Goal: Task Accomplishment & Management: Use online tool/utility

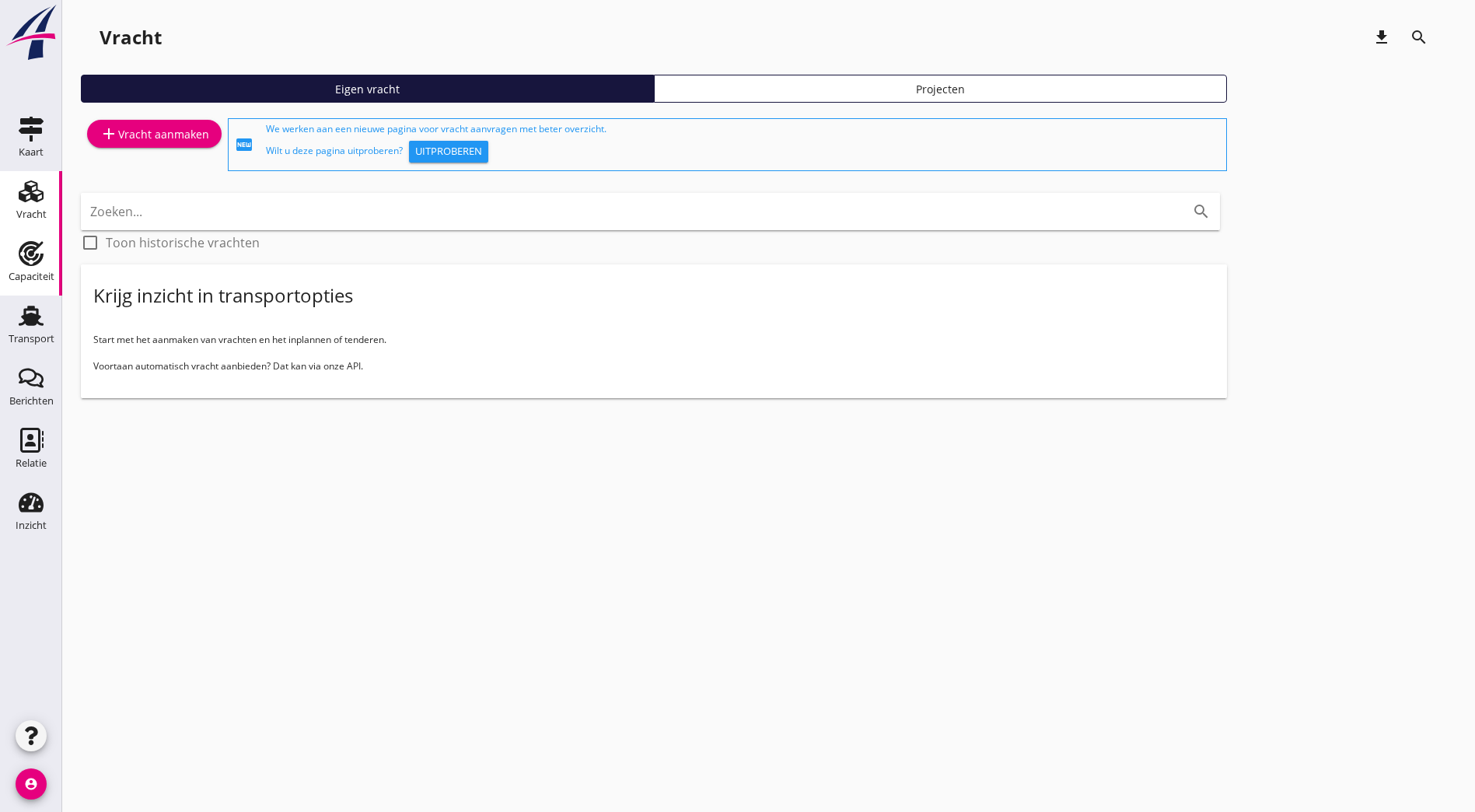
click at [28, 293] on link "Capaciteit Capaciteit" at bounding box center [30, 264] width 62 height 62
click at [31, 298] on link "Transport Transport" at bounding box center [30, 326] width 62 height 62
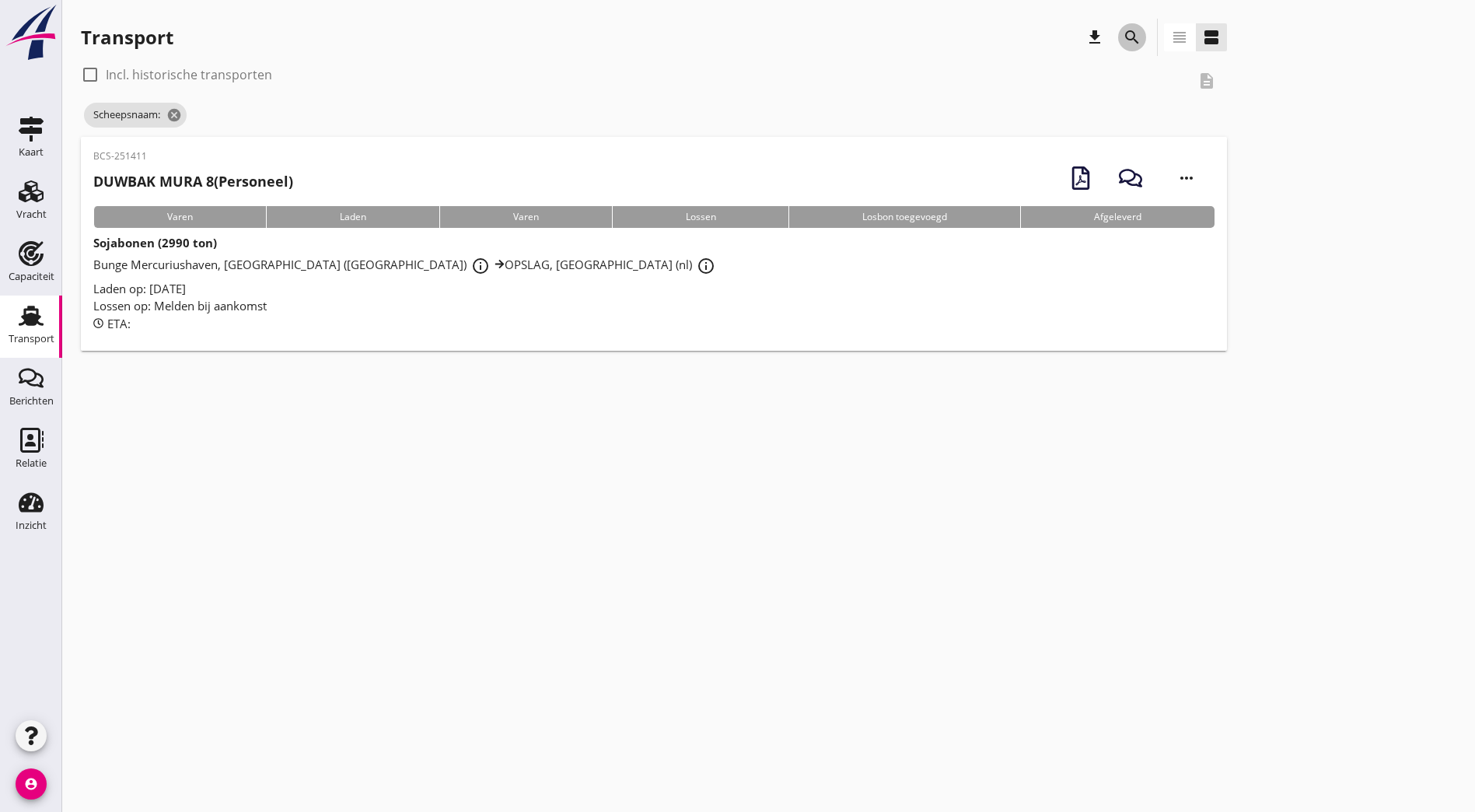
click at [1123, 43] on icon "search" at bounding box center [1132, 37] width 19 height 19
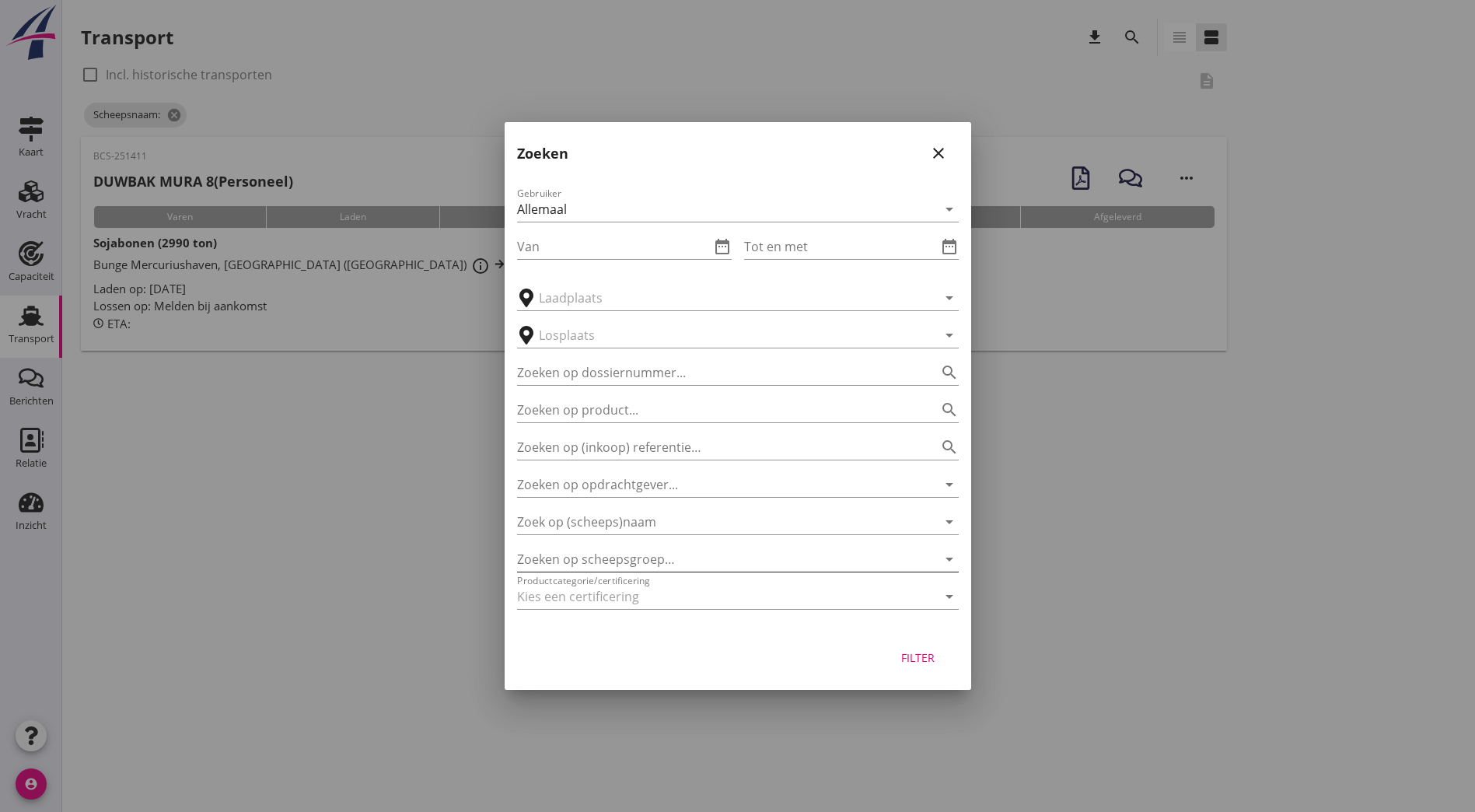
click at [637, 556] on div at bounding box center [716, 558] width 398 height 25
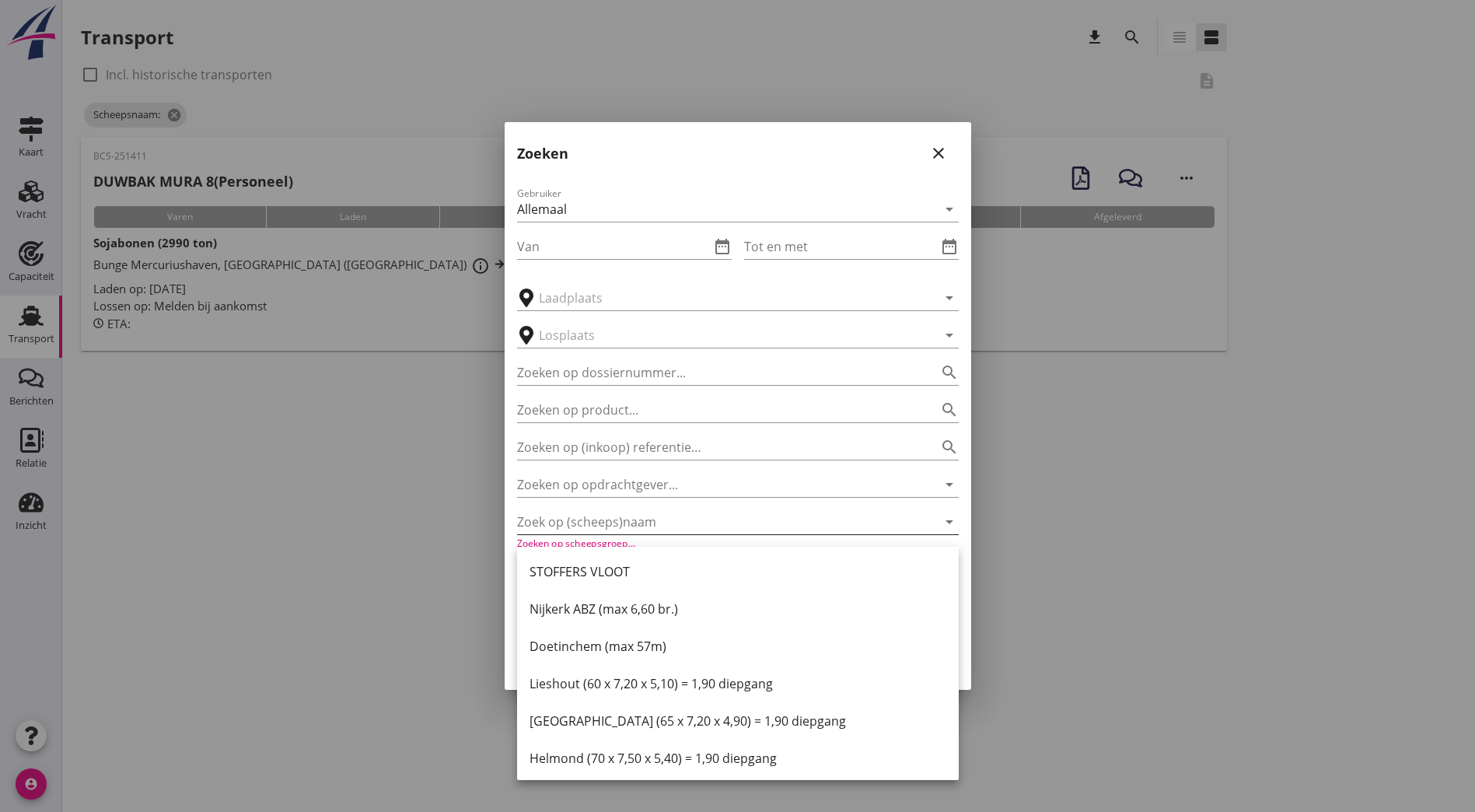
click at [635, 514] on input "Zoek op (scheeps)naam" at bounding box center [716, 521] width 398 height 25
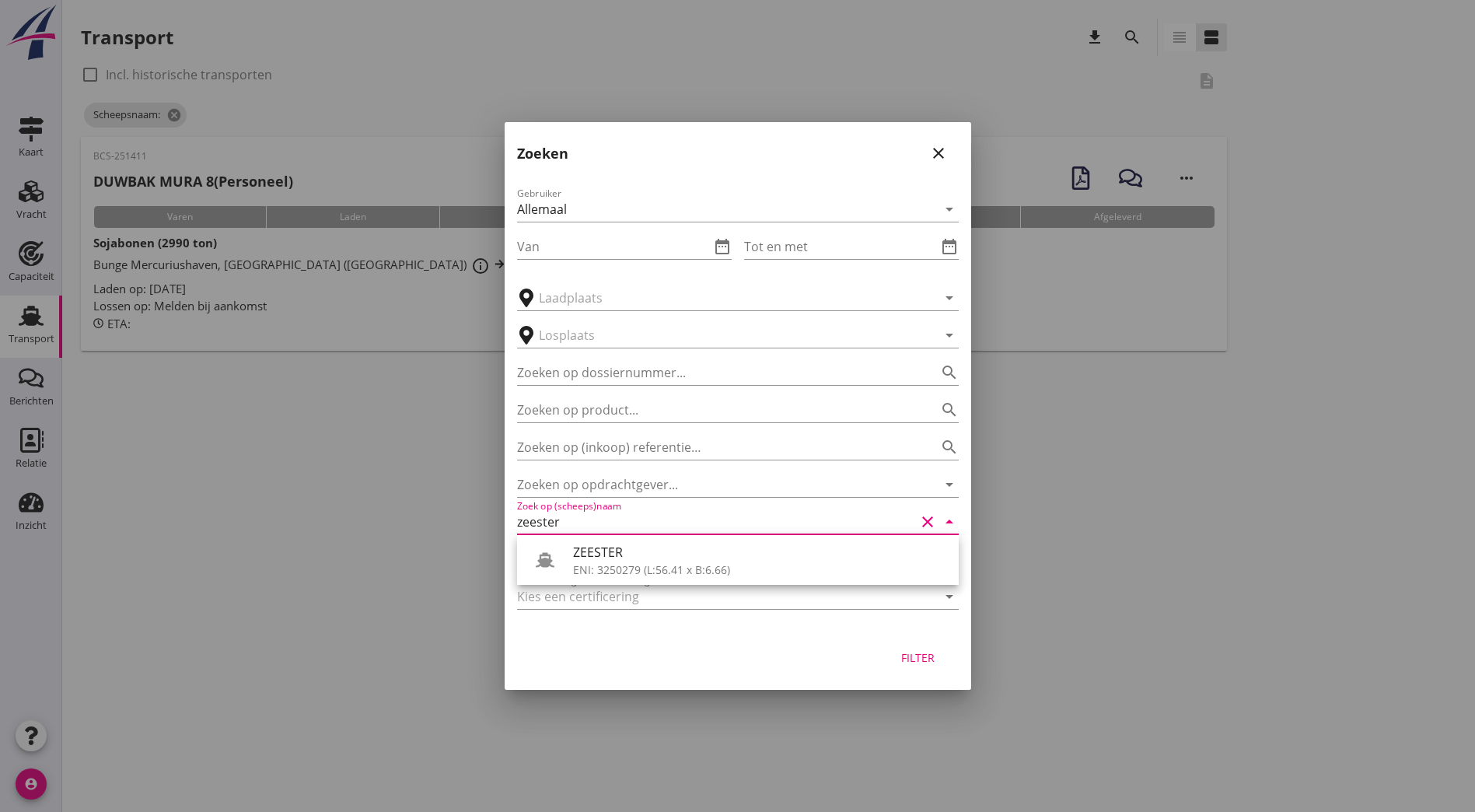
type input "zeester"
click at [935, 152] on icon "close" at bounding box center [938, 153] width 19 height 19
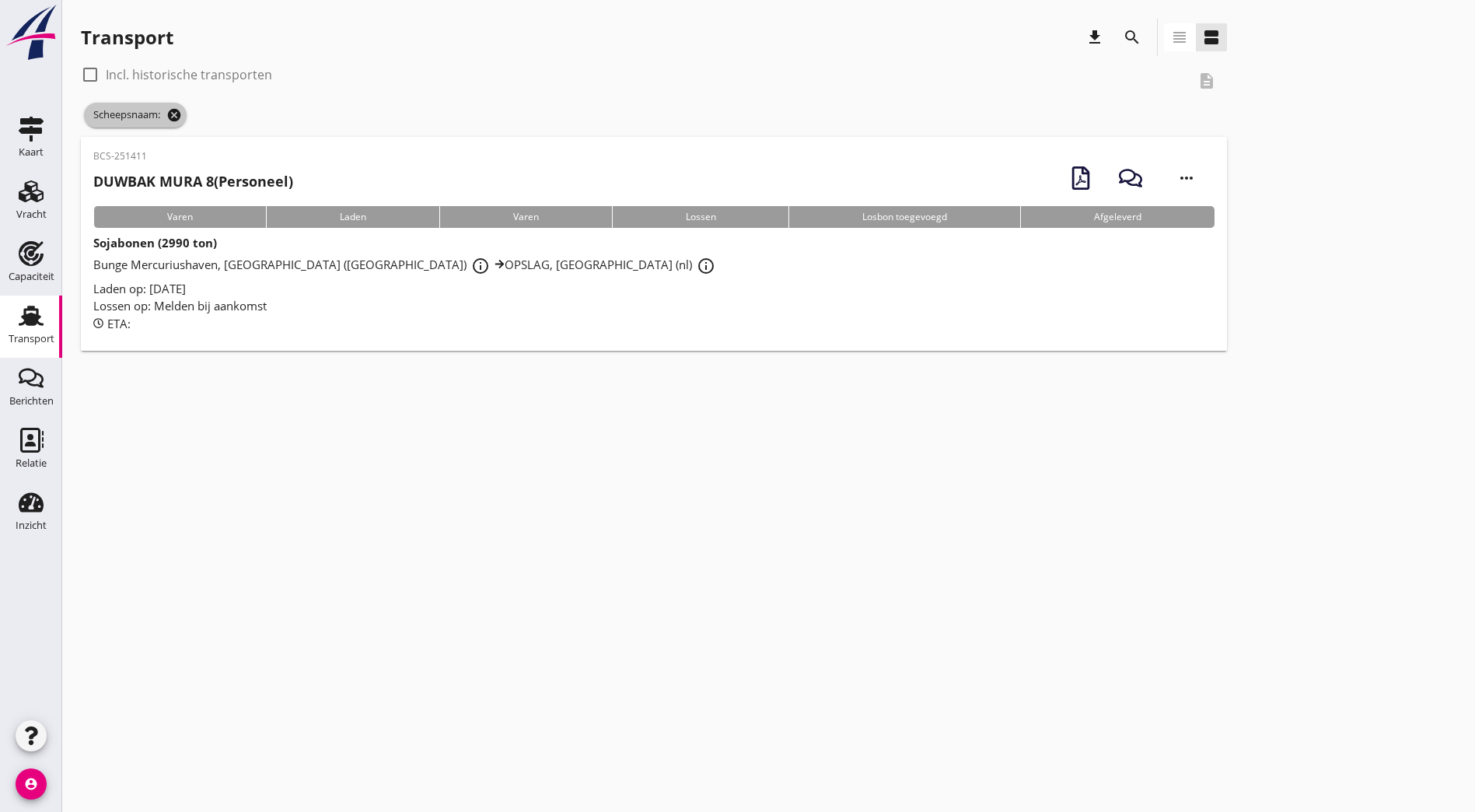
click at [178, 114] on icon "cancel" at bounding box center [175, 115] width 16 height 16
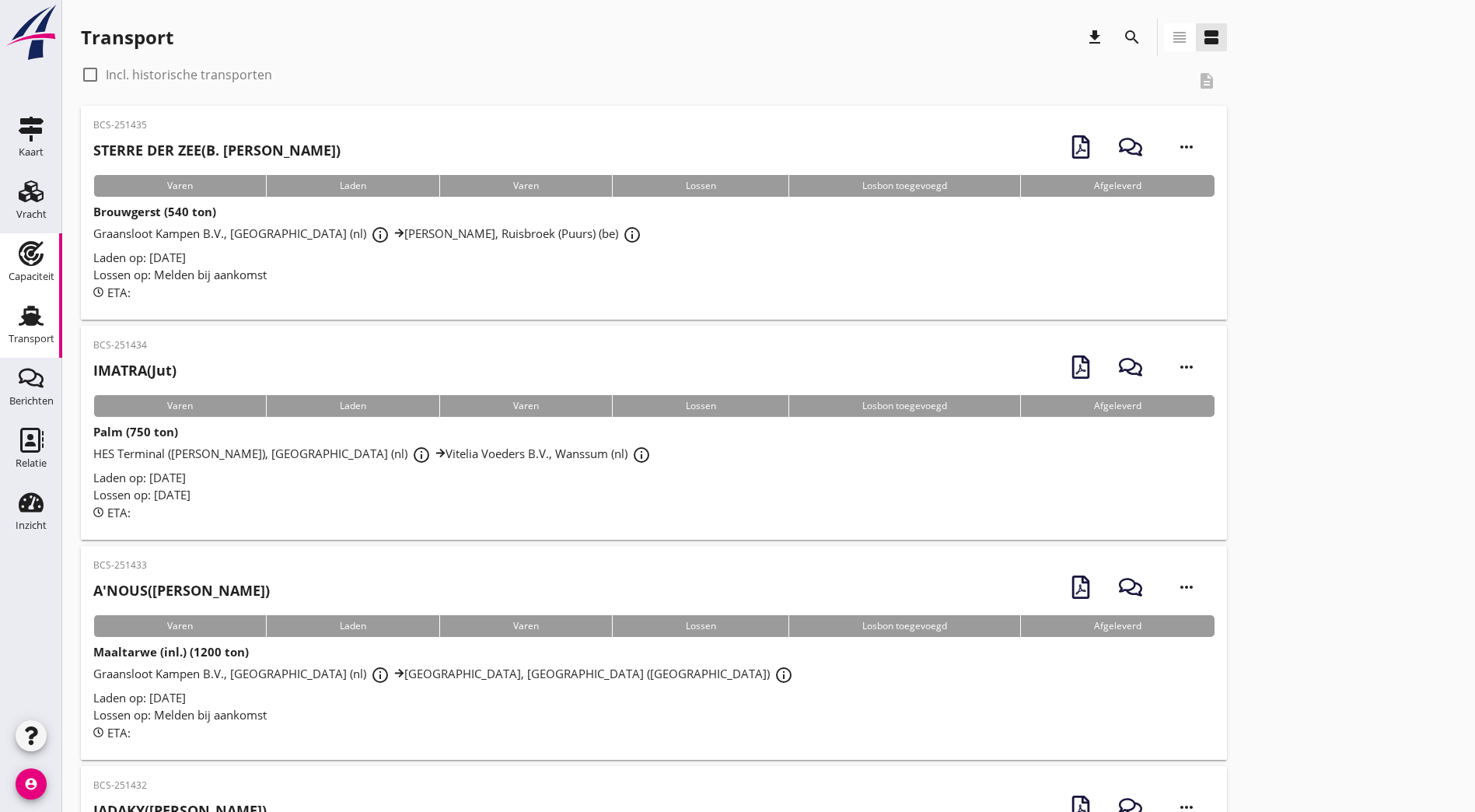
drag, startPoint x: 13, startPoint y: 244, endPoint x: 514, endPoint y: 343, distance: 510.7
click at [13, 244] on div "Capaciteit" at bounding box center [31, 253] width 37 height 25
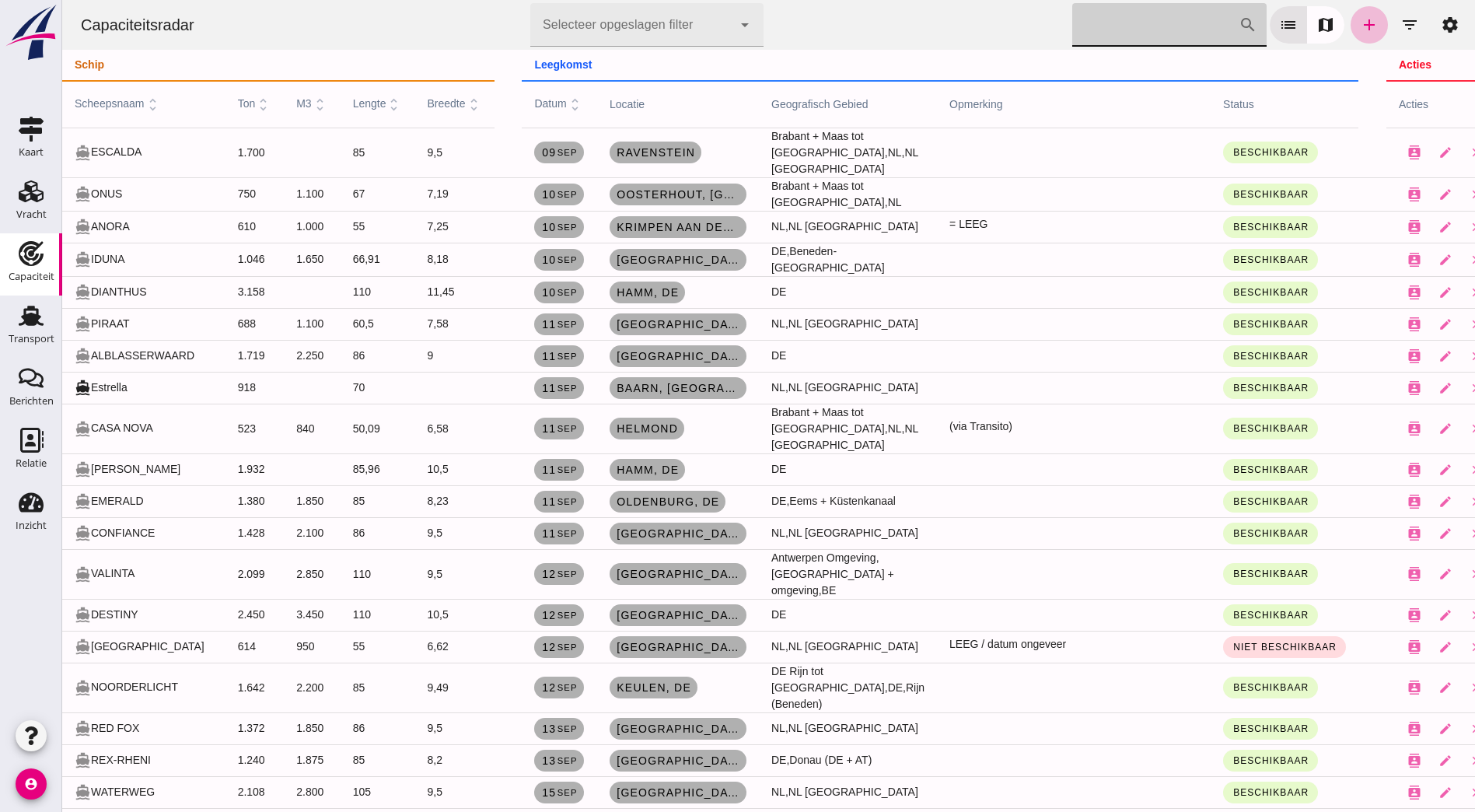
click at [1165, 21] on input "[PERSON_NAME] op scheepsnaam" at bounding box center [1155, 25] width 167 height 43
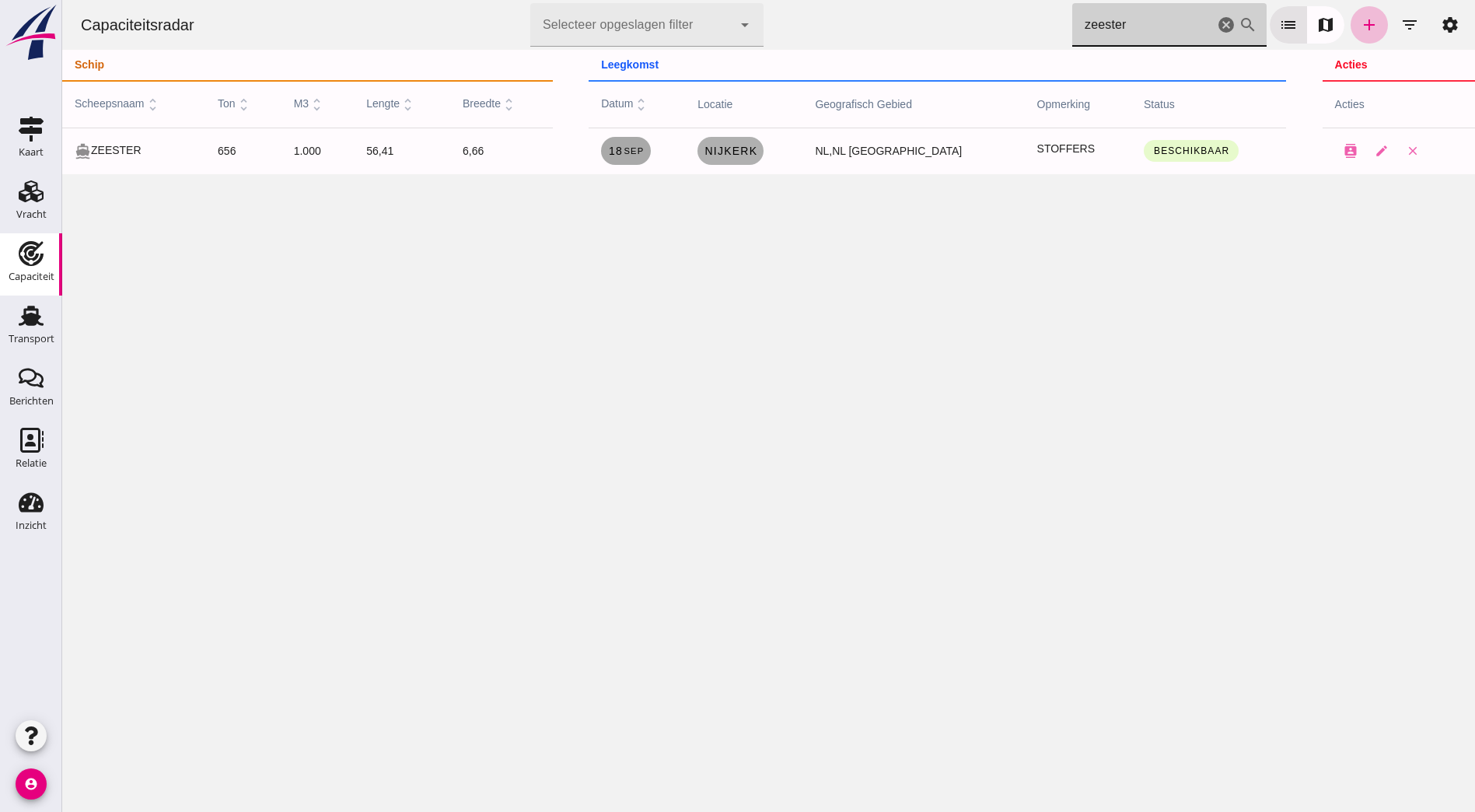
type input "zeester"
click at [643, 152] on small "sep" at bounding box center [633, 151] width 21 height 10
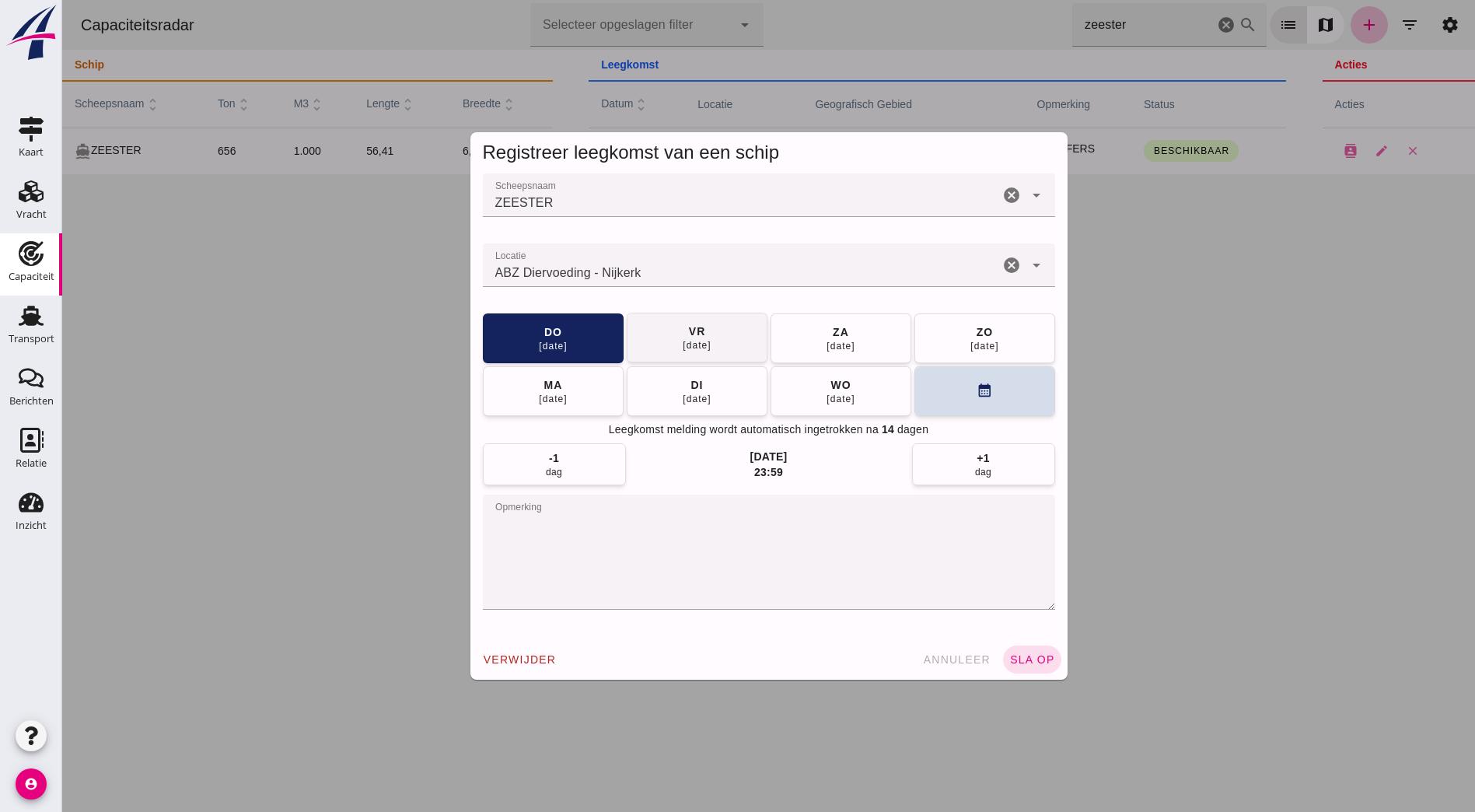
click at [704, 336] on span "[DATE]" at bounding box center [696, 337] width 29 height 28
click at [1026, 666] on span "sla op" at bounding box center [1032, 659] width 46 height 13
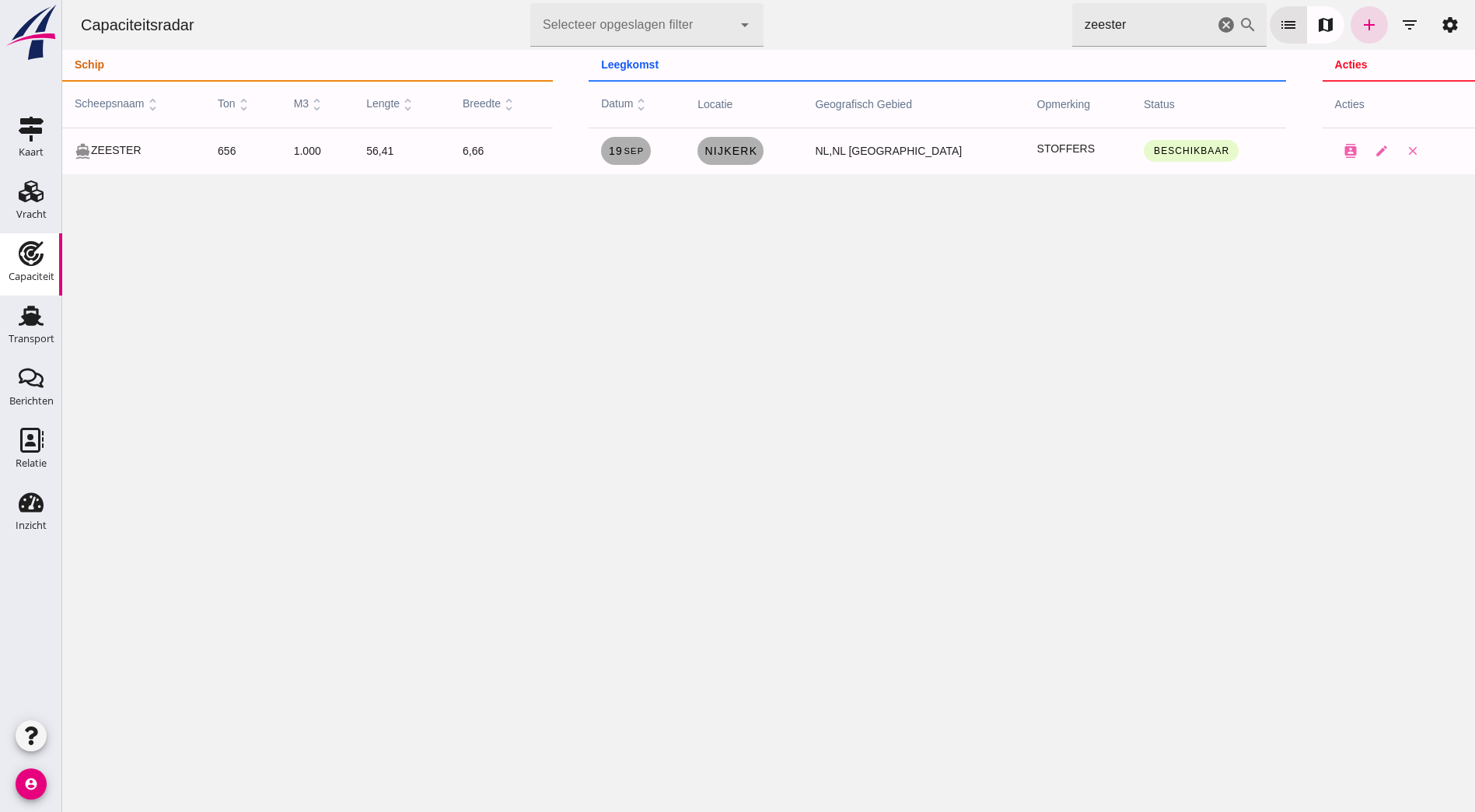
drag, startPoint x: 25, startPoint y: 262, endPoint x: 17, endPoint y: 277, distance: 17.0
click at [25, 262] on use at bounding box center [30, 253] width 25 height 25
click at [25, 363] on link "Berichten Berichten" at bounding box center [30, 388] width 62 height 62
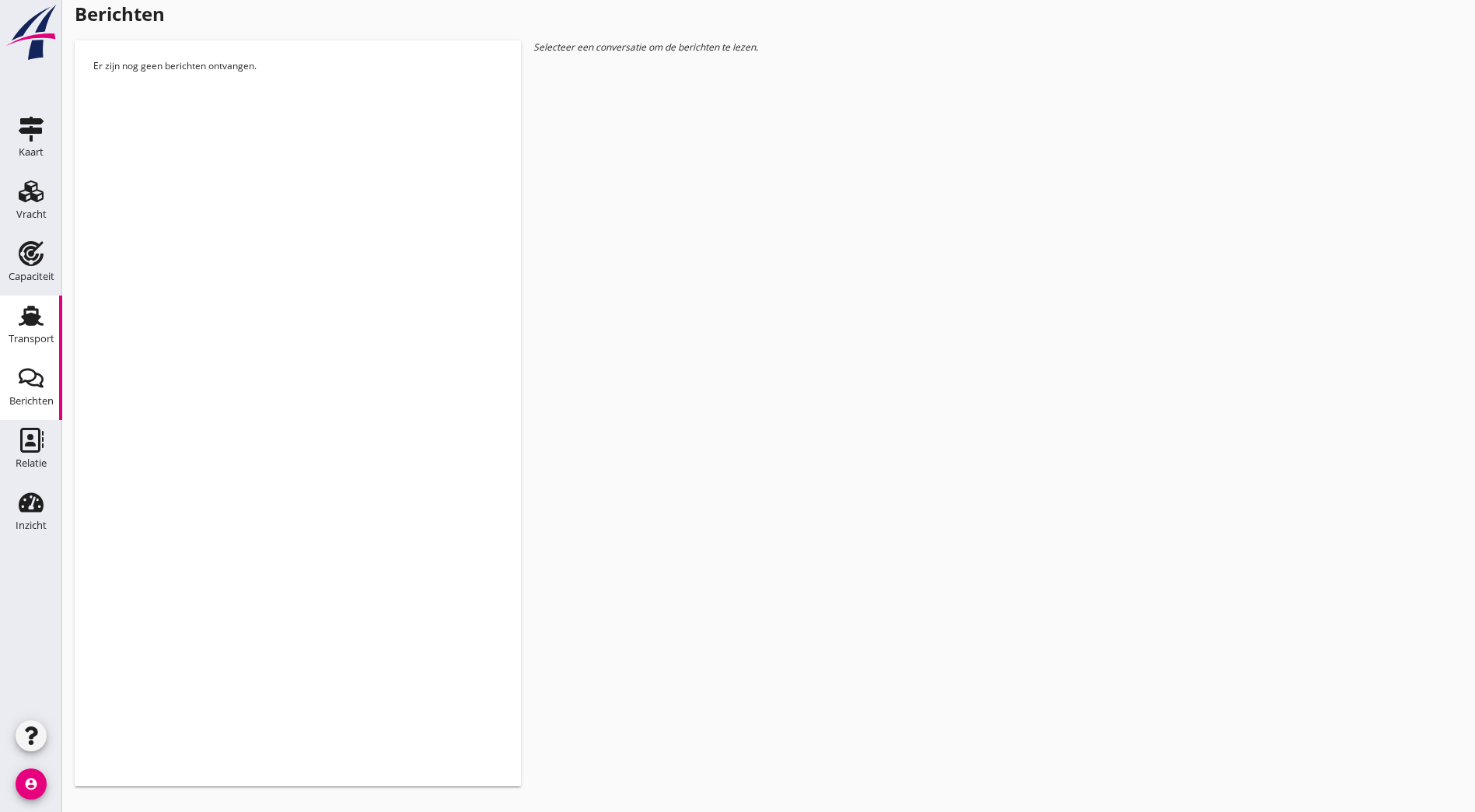
click at [43, 317] on div "Transport" at bounding box center [31, 315] width 37 height 25
